Goal: Task Accomplishment & Management: Complete application form

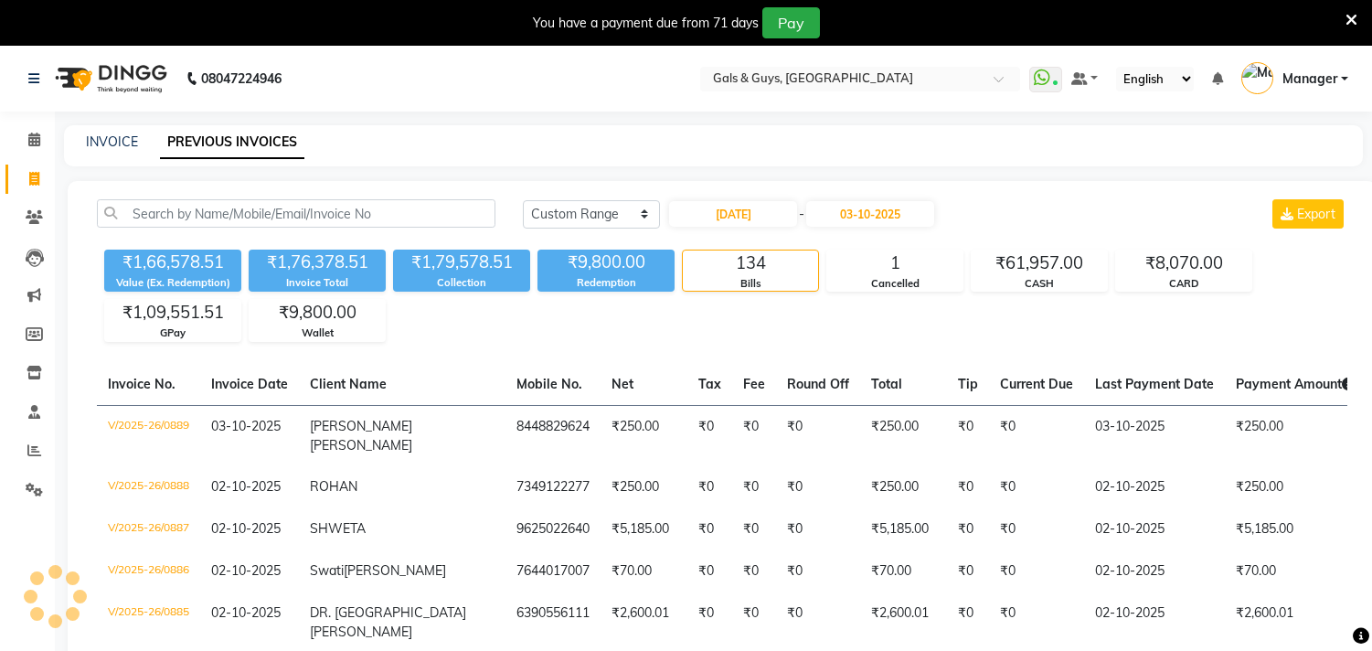
select select "range"
click at [117, 150] on div "INVOICE" at bounding box center [112, 142] width 52 height 19
click at [116, 133] on div "INVOICE" at bounding box center [112, 142] width 52 height 19
click at [114, 140] on link "INVOICE" at bounding box center [112, 141] width 52 height 16
select select "service"
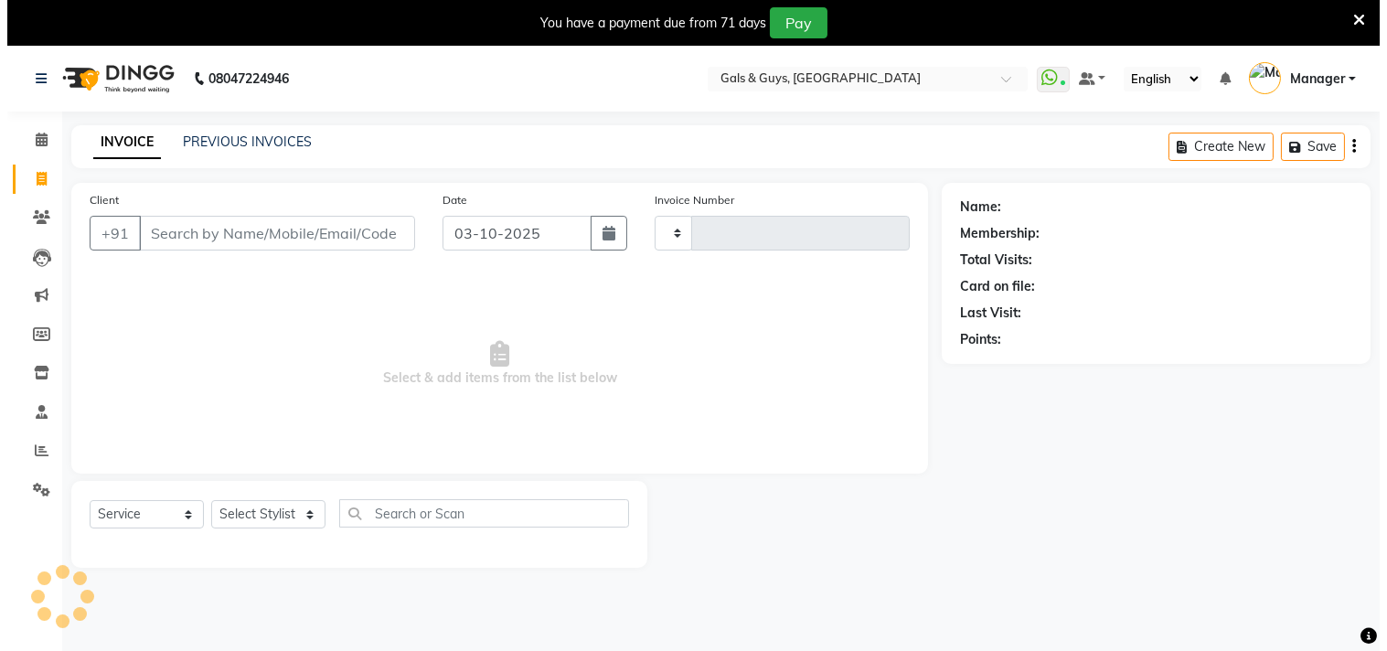
scroll to position [46, 0]
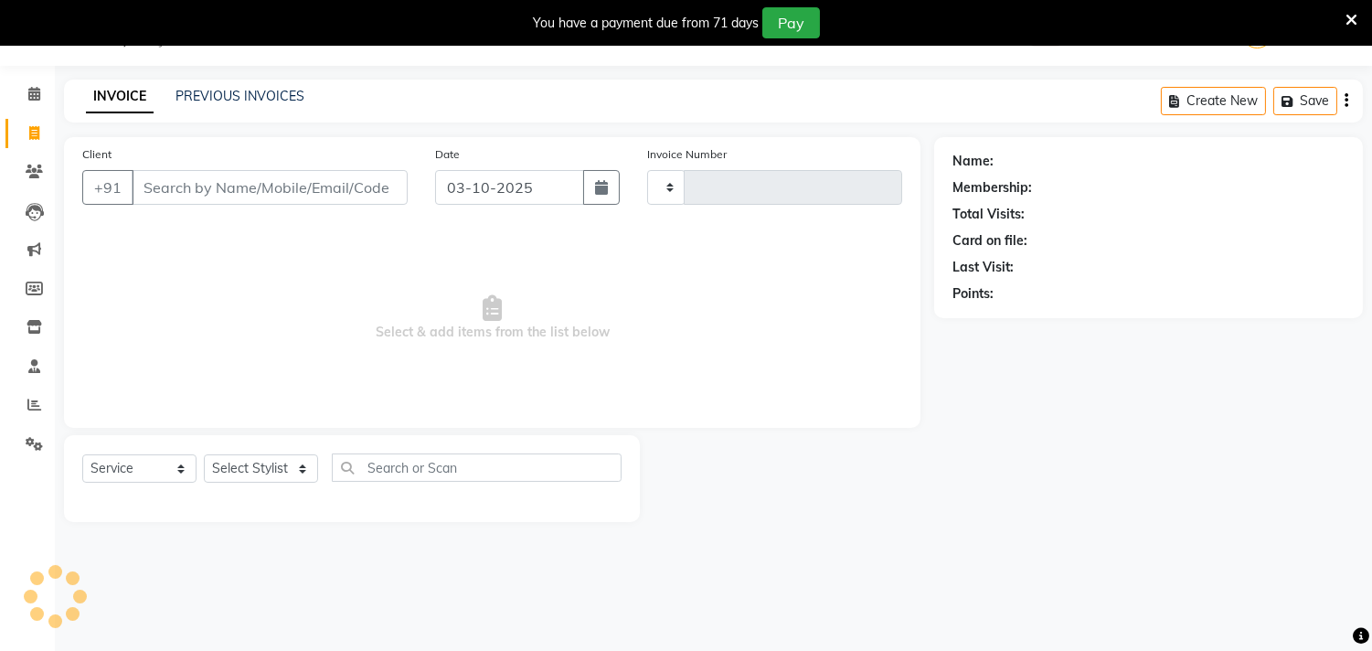
type input "0890"
select select "7505"
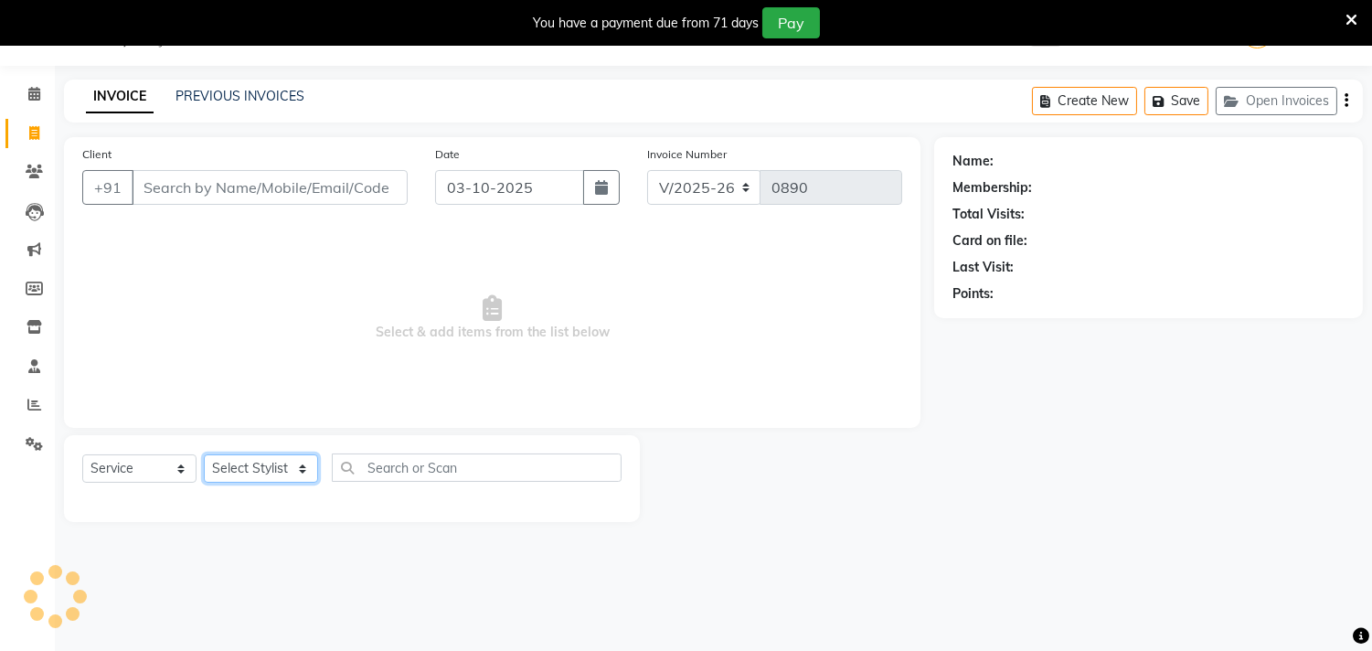
click at [304, 475] on select "Select Stylist" at bounding box center [261, 468] width 114 height 28
click at [300, 464] on select "Select Stylist" at bounding box center [261, 468] width 114 height 28
click at [299, 464] on select "Select Stylist" at bounding box center [261, 468] width 114 height 28
select select "66163"
click at [204, 455] on select "Select Stylist [PERSON_NAME] ADVANCE ALKA [PERSON_NAME] B-WAX KUNAL Manager MEM…" at bounding box center [261, 468] width 114 height 28
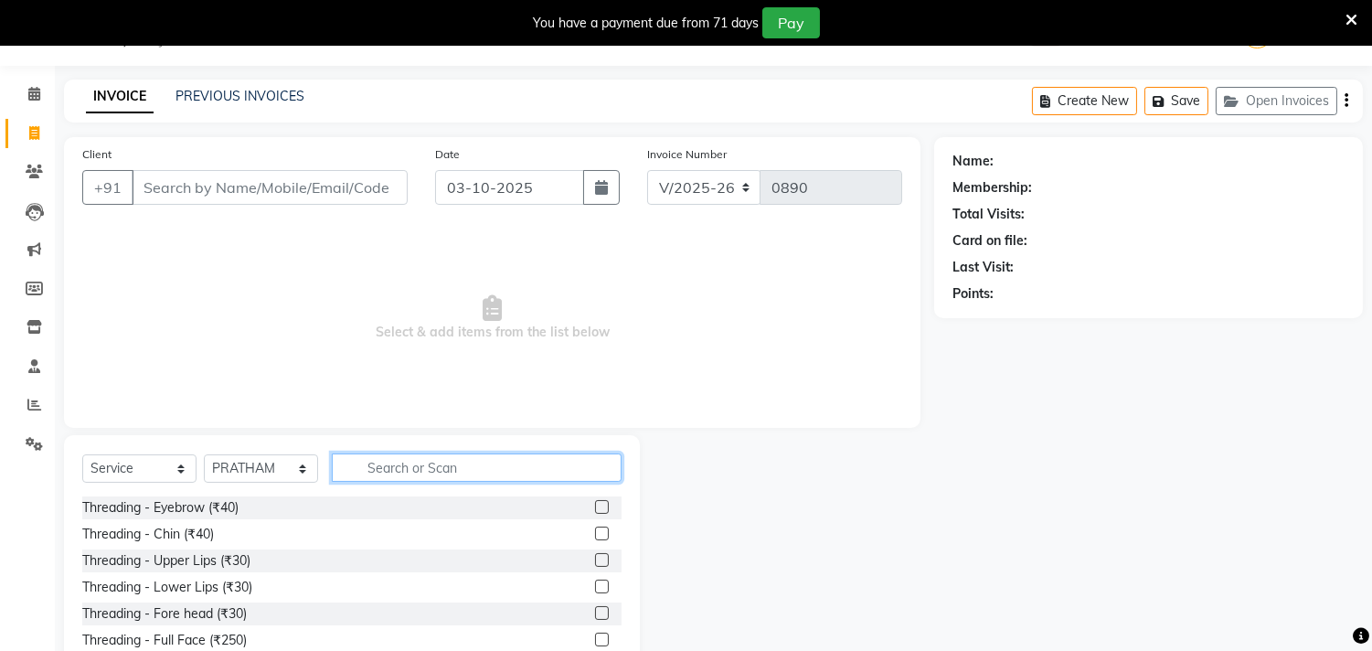
drag, startPoint x: 381, startPoint y: 473, endPoint x: 409, endPoint y: 481, distance: 28.6
click at [409, 481] on input "text" at bounding box center [477, 467] width 290 height 28
type input "cut"
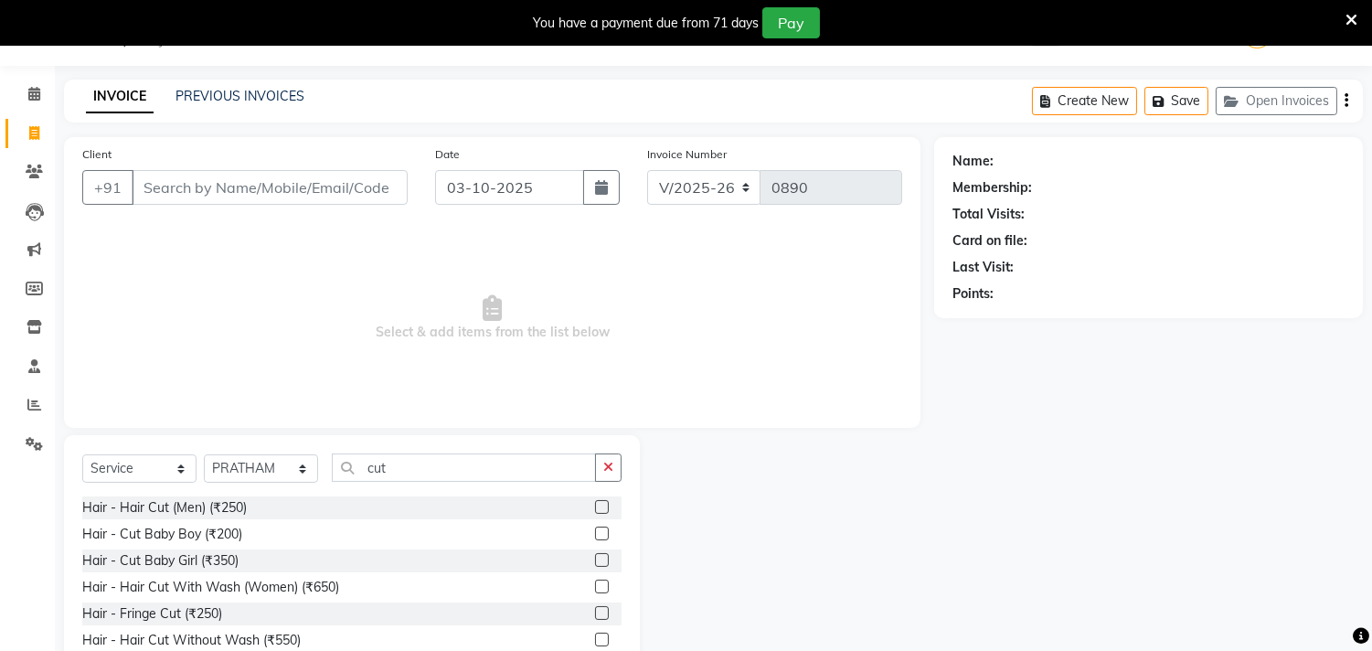
click at [595, 638] on label at bounding box center [602, 640] width 14 height 14
click at [595, 638] on input "checkbox" at bounding box center [601, 640] width 12 height 12
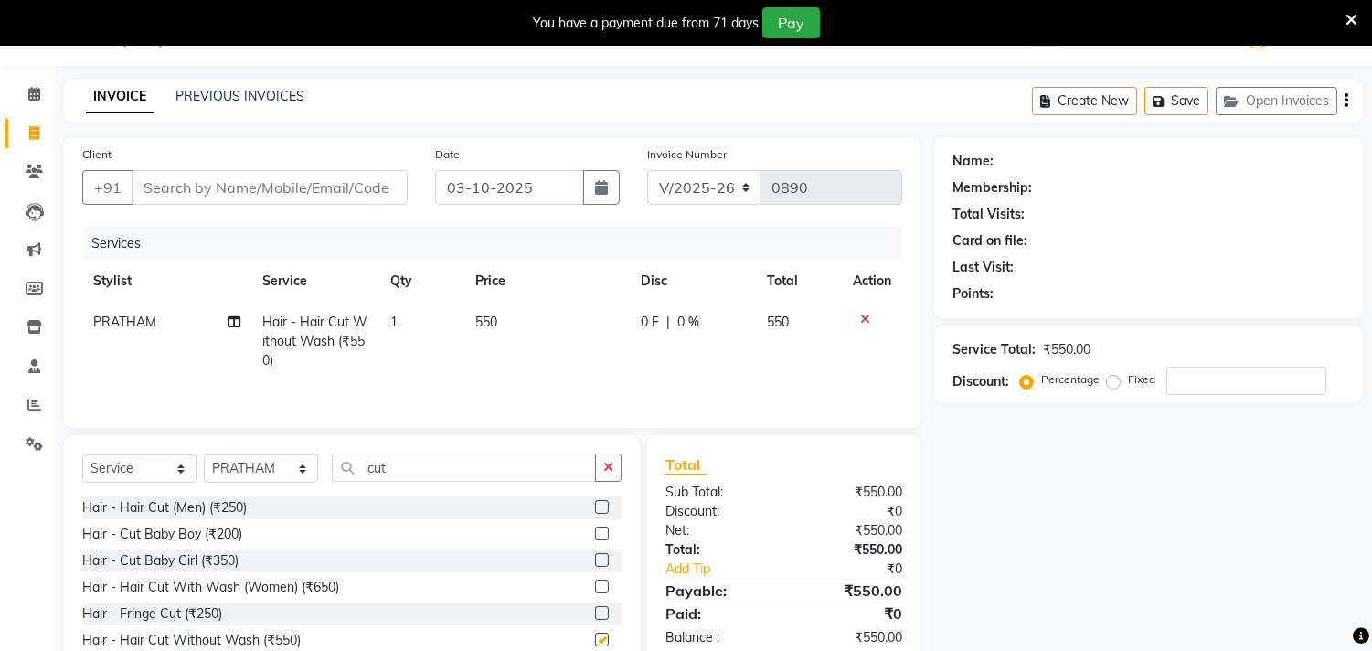
checkbox input "false"
click at [268, 185] on input "Client" at bounding box center [270, 187] width 276 height 35
click at [249, 193] on input "Client" at bounding box center [270, 187] width 276 height 35
type input "9"
type input "0"
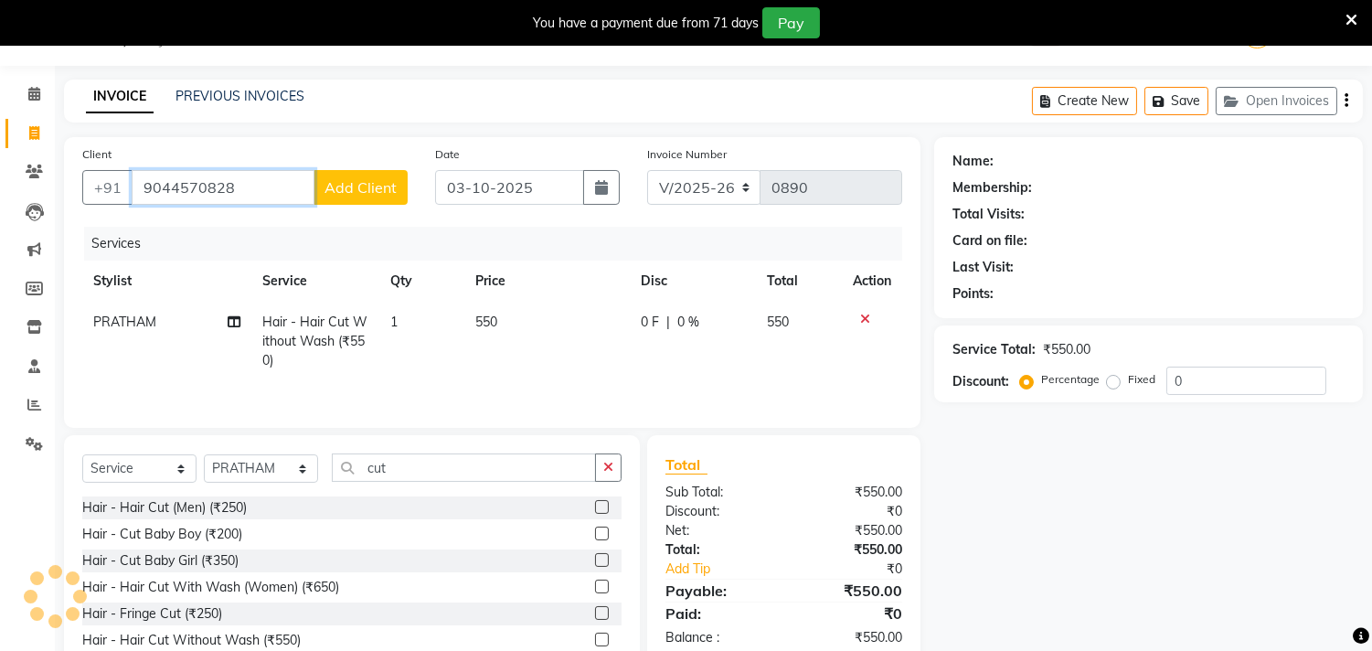
type input "9044570828"
click at [359, 188] on span "Add Client" at bounding box center [361, 187] width 72 height 18
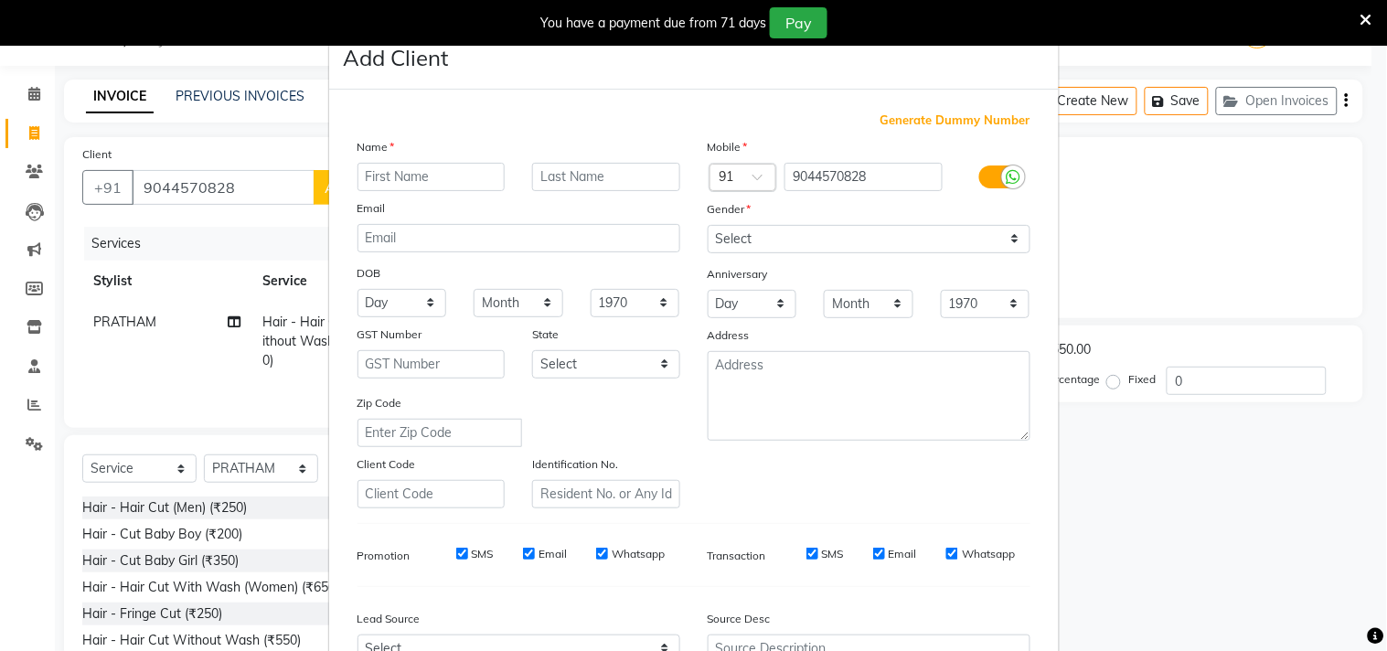
drag, startPoint x: 458, startPoint y: 186, endPoint x: 737, endPoint y: 186, distance: 278.8
click at [463, 186] on input "text" at bounding box center [431, 177] width 148 height 28
type input "[PERSON_NAME]"
click at [947, 236] on select "Select [DEMOGRAPHIC_DATA] [DEMOGRAPHIC_DATA] Other Prefer Not To Say" at bounding box center [869, 239] width 323 height 28
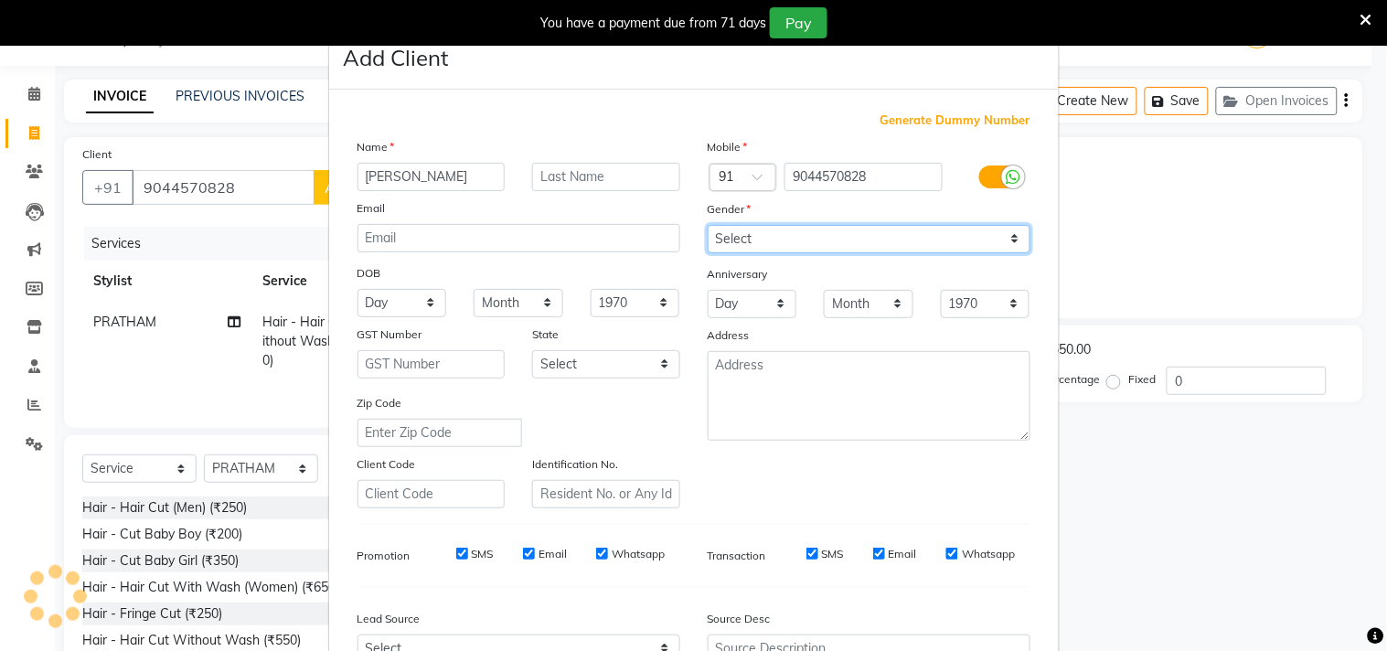
select select "[DEMOGRAPHIC_DATA]"
click at [708, 225] on select "Select [DEMOGRAPHIC_DATA] [DEMOGRAPHIC_DATA] Other Prefer Not To Say" at bounding box center [869, 239] width 323 height 28
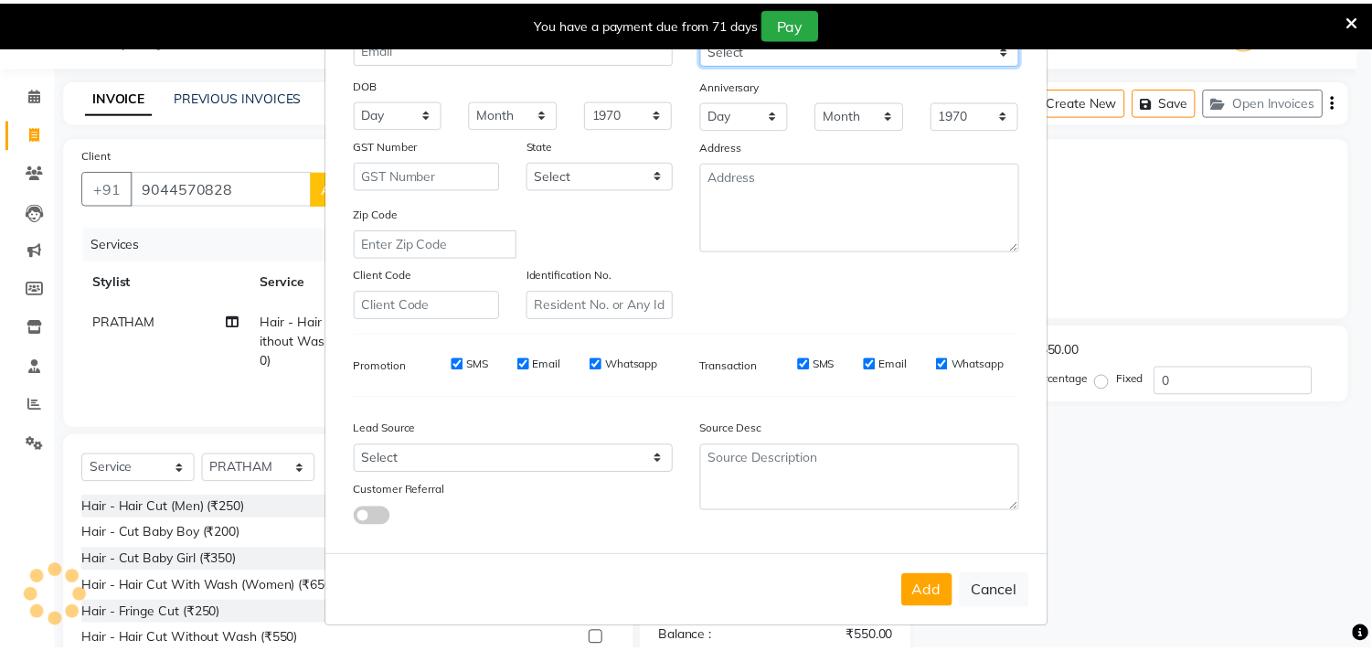
scroll to position [194, 0]
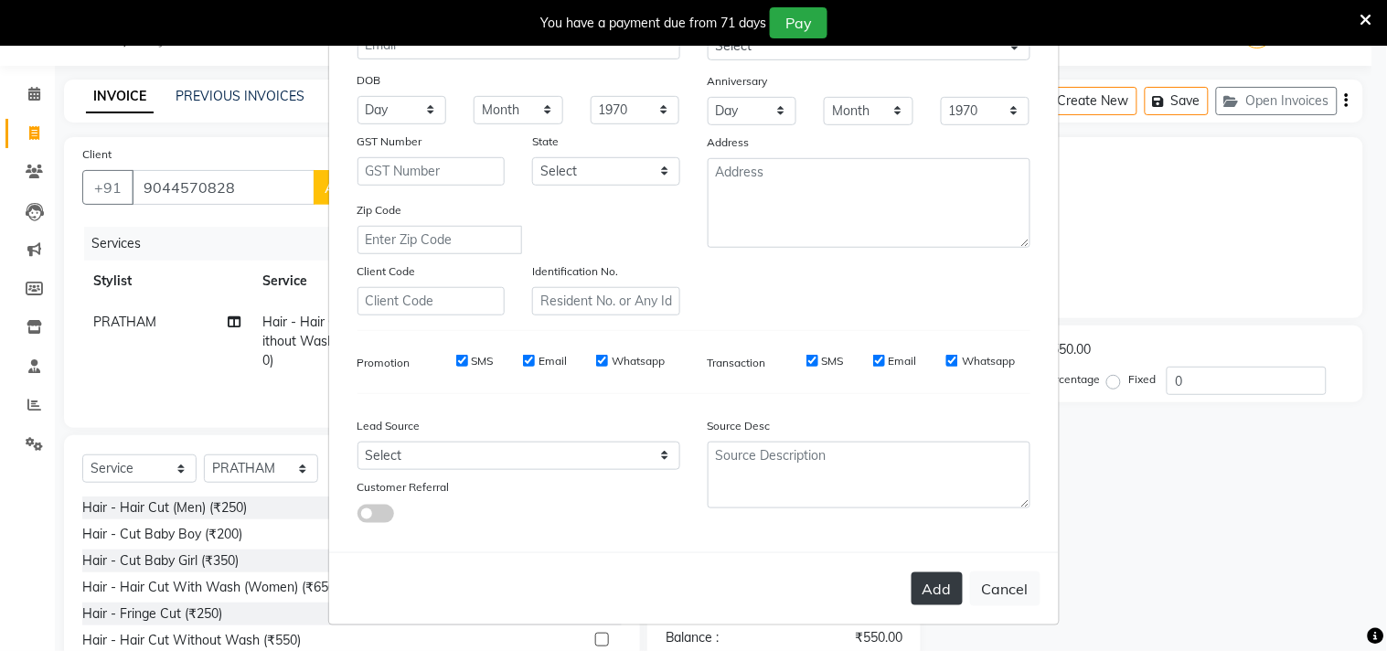
click at [928, 594] on button "Add" at bounding box center [936, 588] width 51 height 33
select select
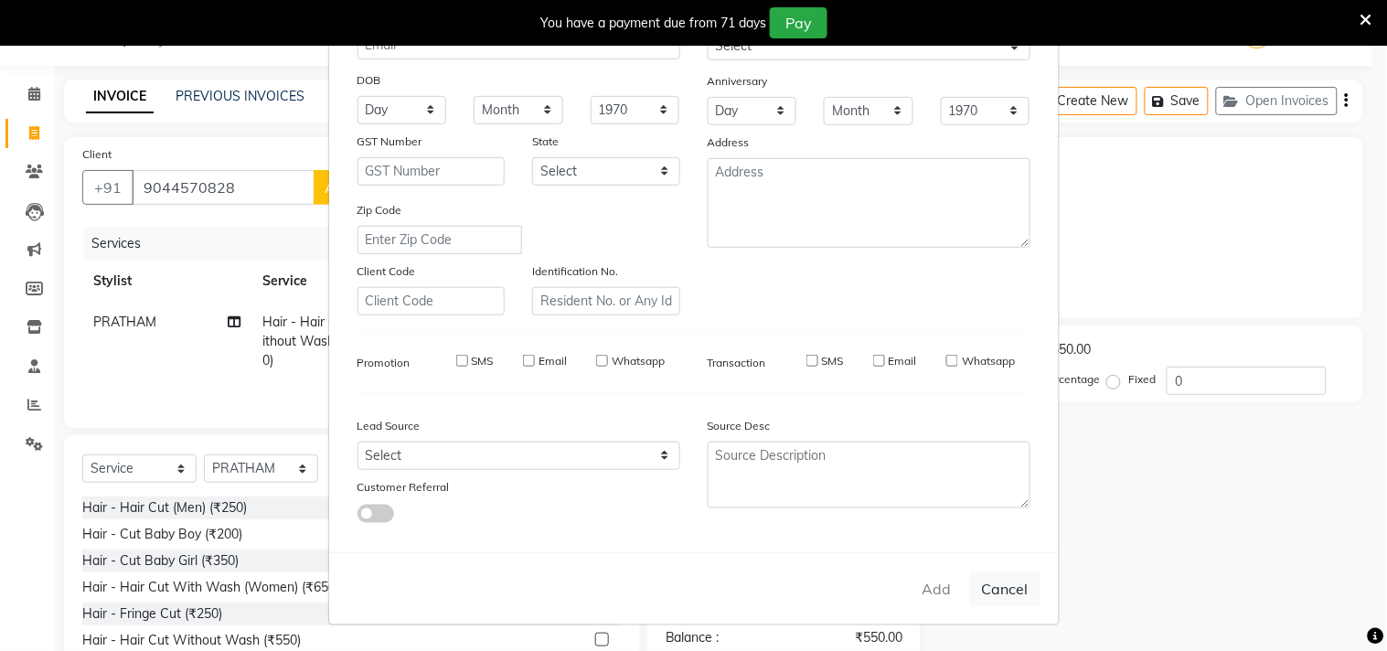
select select
checkbox input "false"
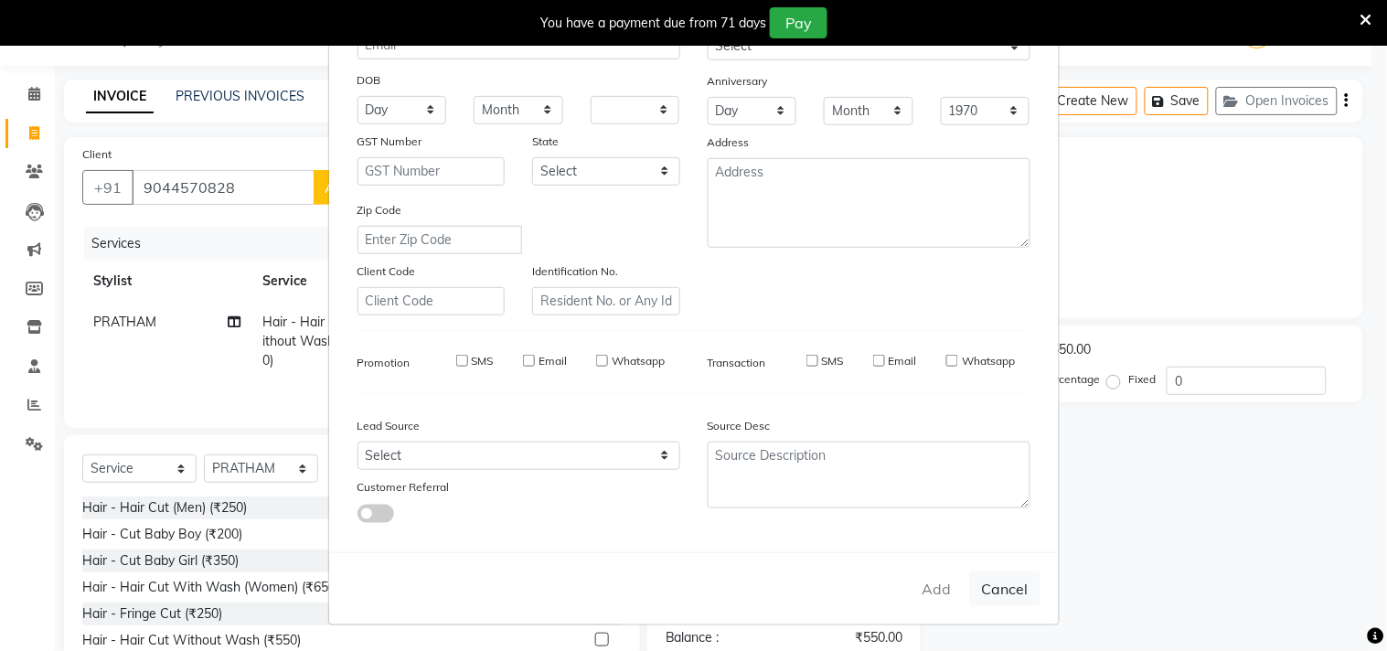
checkbox input "false"
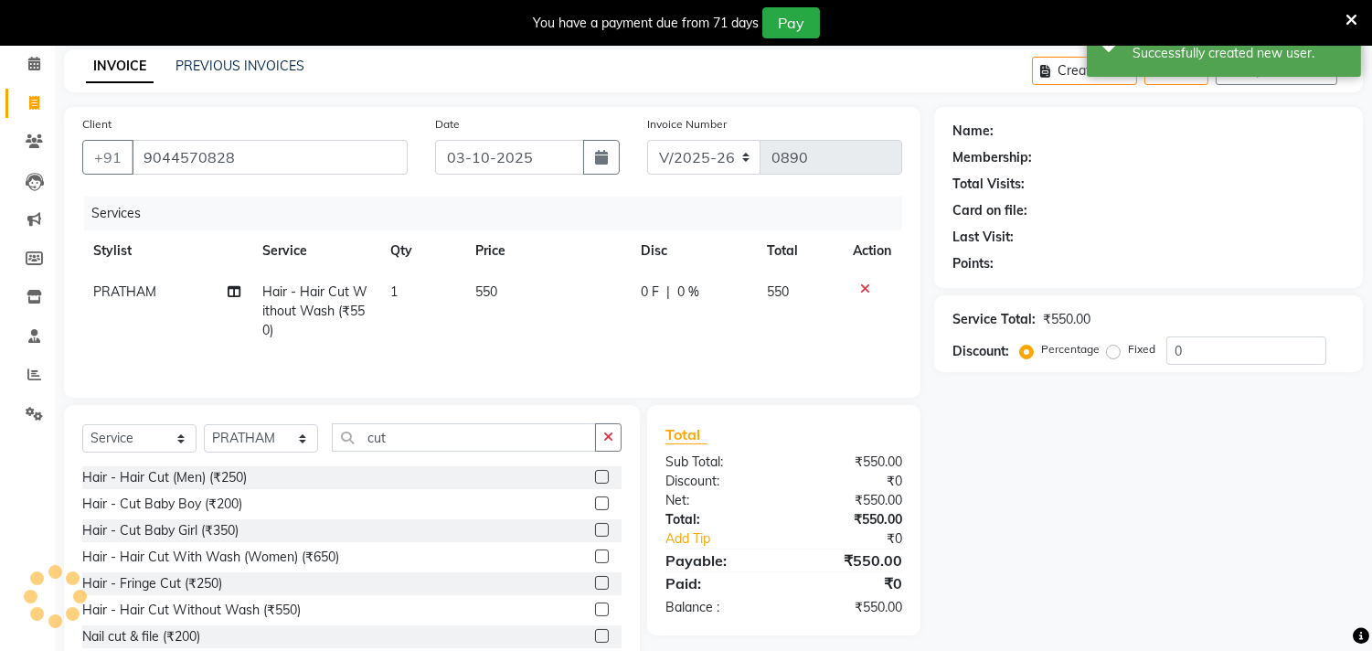
scroll to position [129, 0]
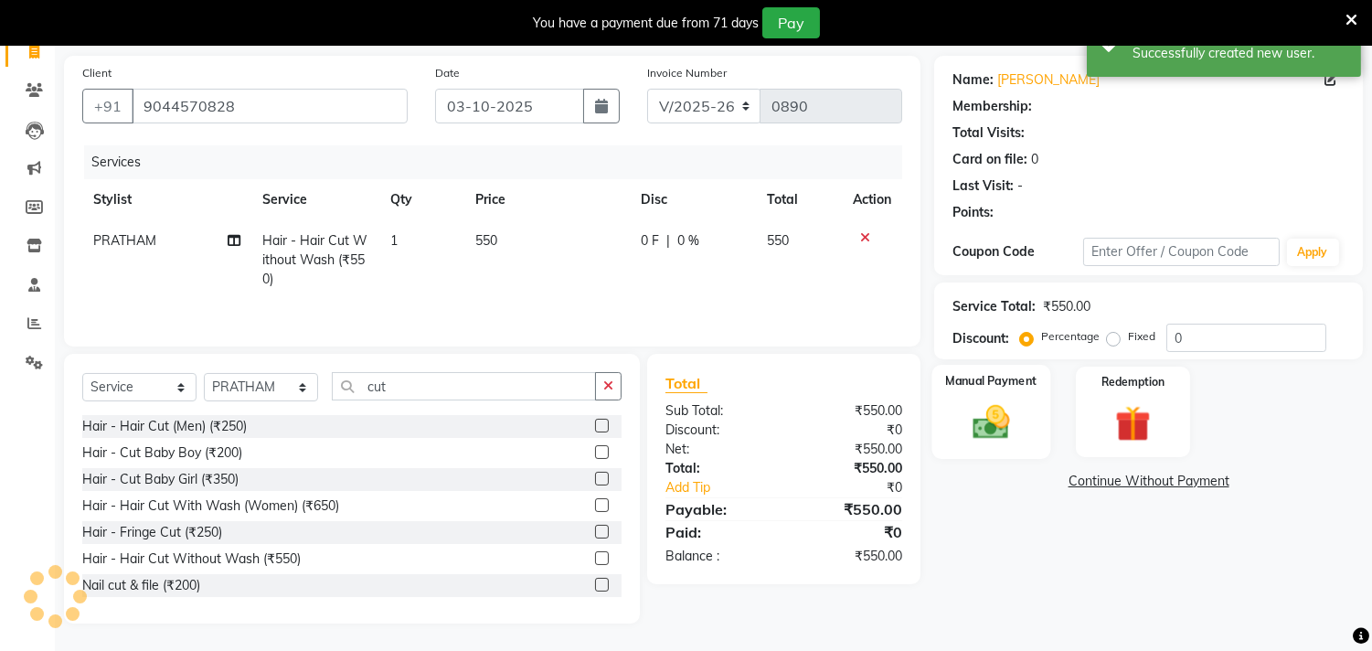
click at [1022, 445] on div "Manual Payment" at bounding box center [991, 411] width 119 height 93
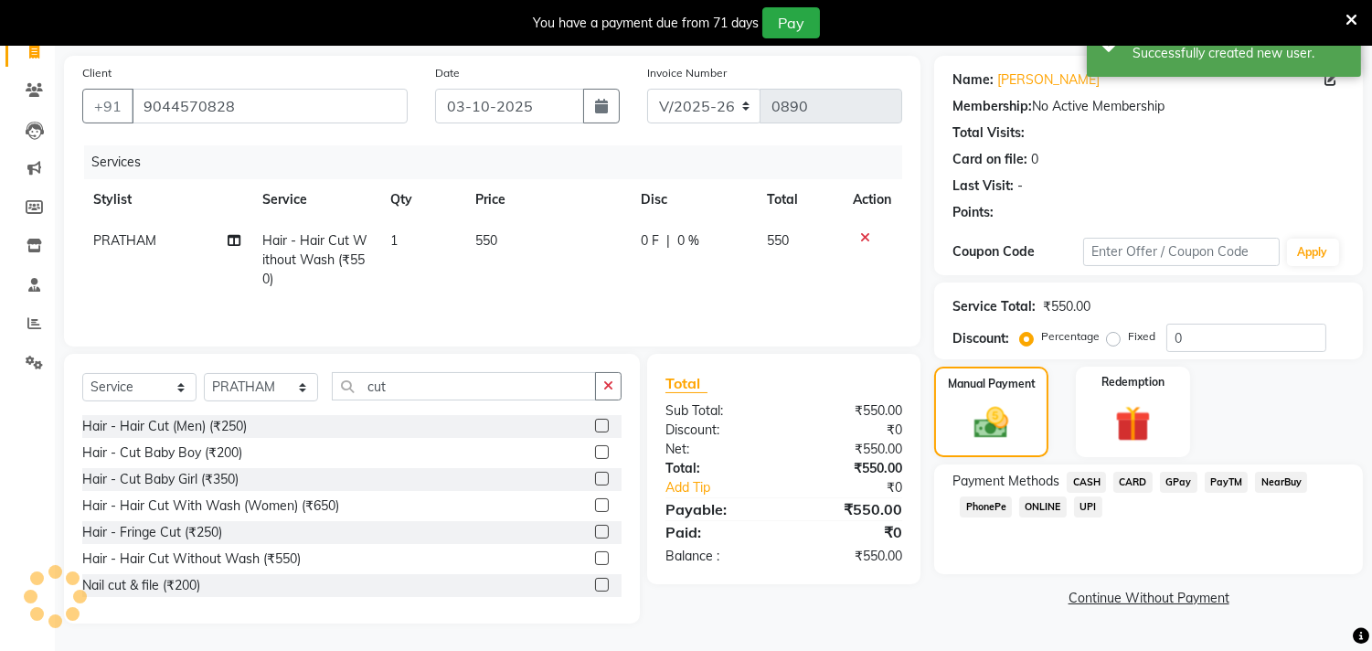
click at [1192, 478] on span "GPay" at bounding box center [1178, 482] width 37 height 21
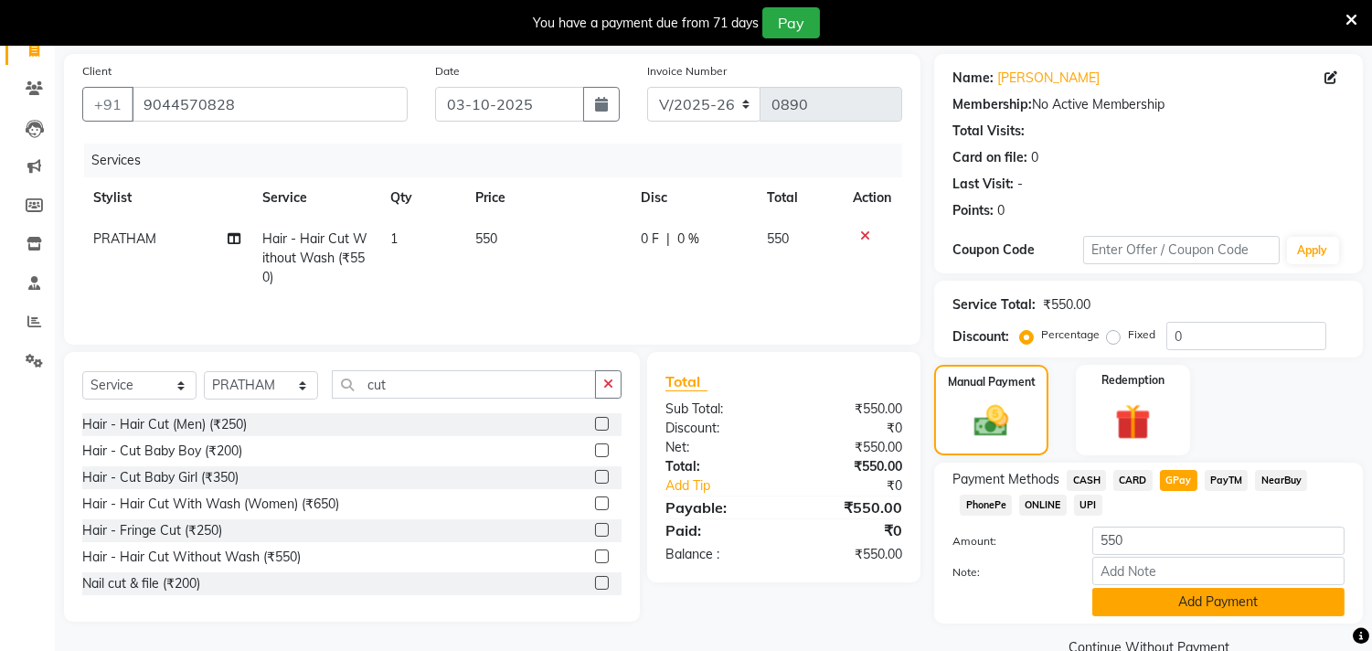
click at [1155, 603] on button "Add Payment" at bounding box center [1218, 602] width 252 height 28
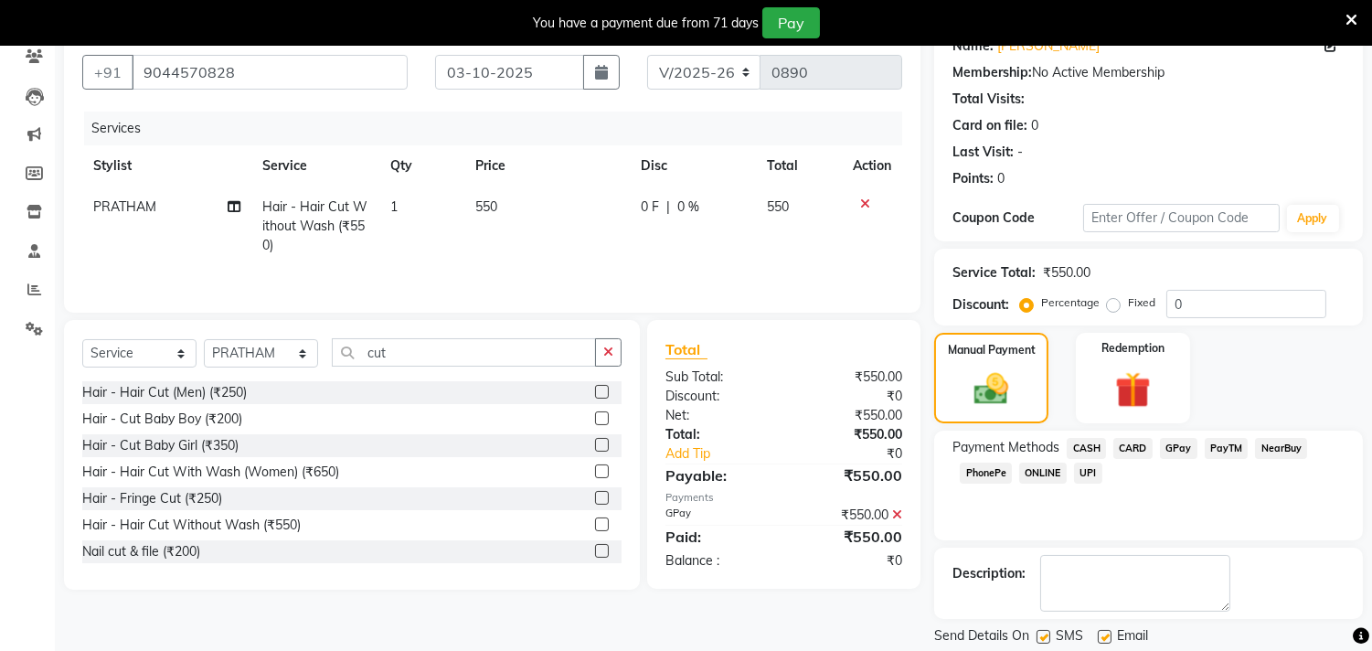
scroll to position [217, 0]
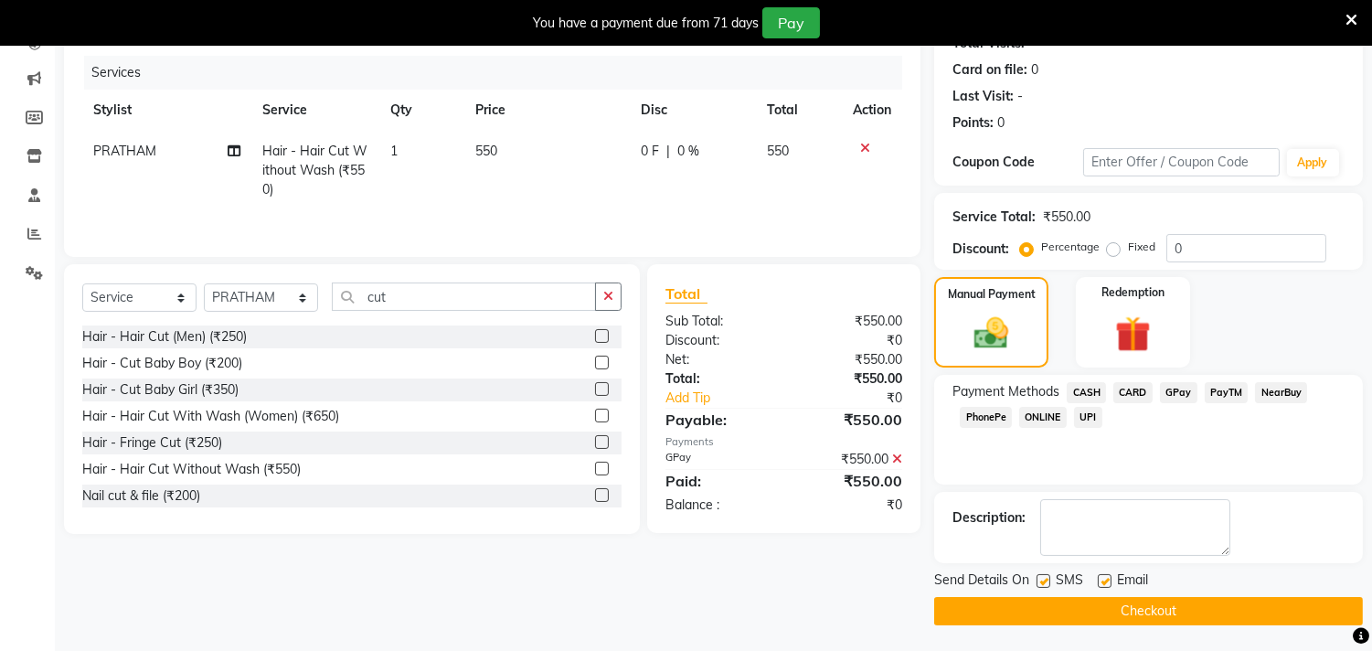
click at [1112, 615] on button "Checkout" at bounding box center [1148, 611] width 429 height 28
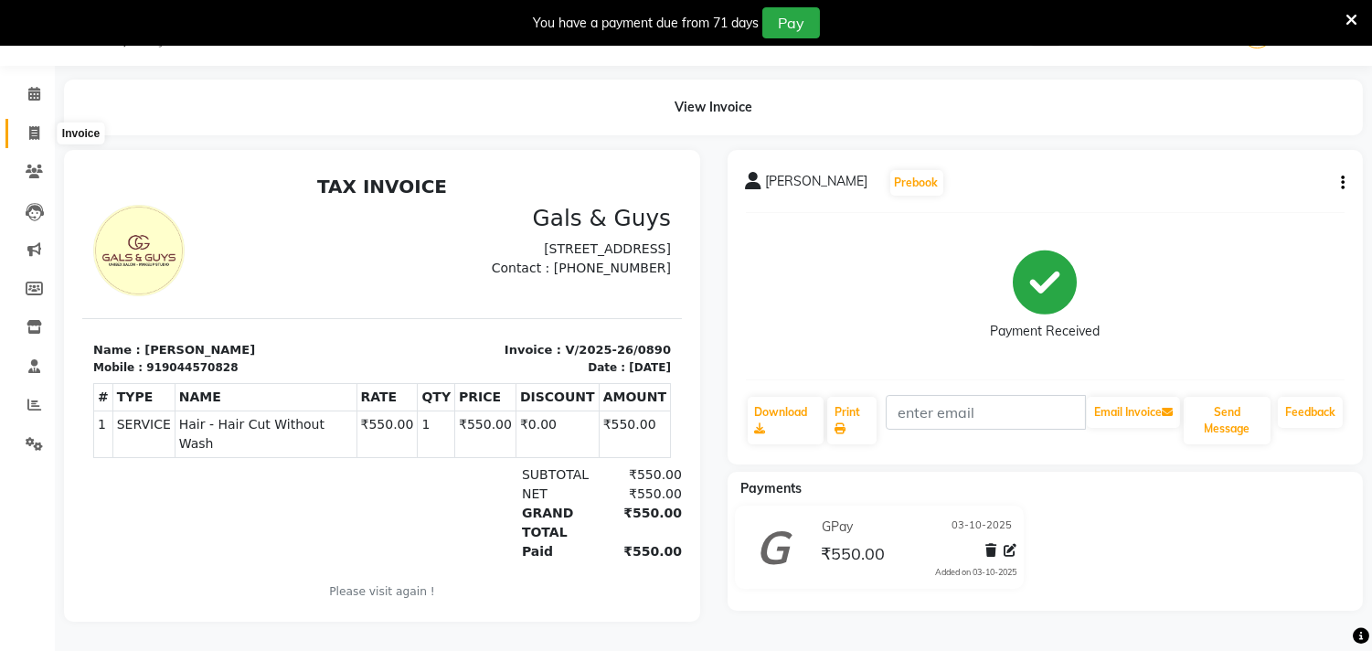
click at [37, 126] on icon at bounding box center [34, 133] width 10 height 14
select select "service"
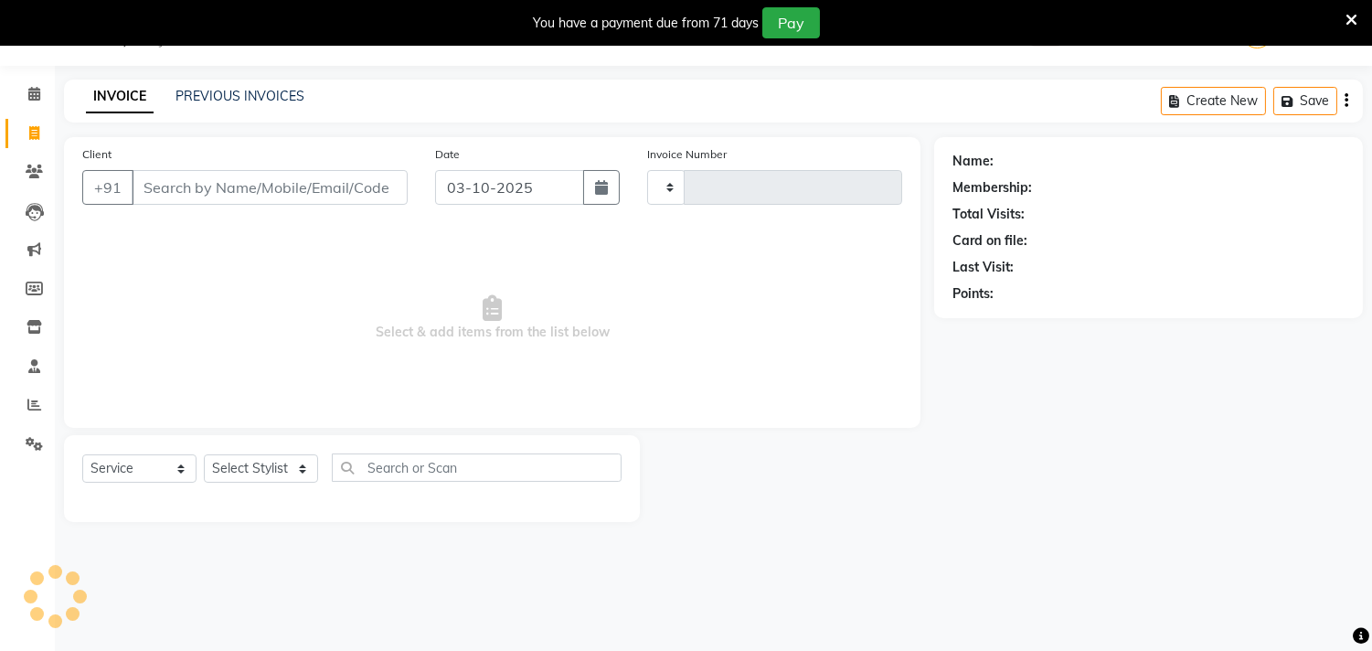
type input "0892"
select select "7505"
